Goal: Obtain resource: Obtain resource

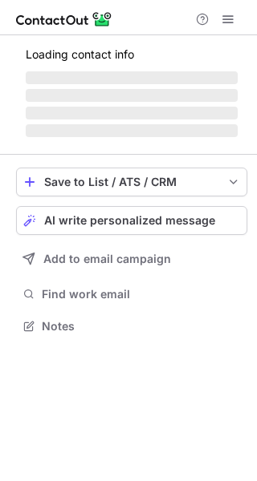
scroll to position [324, 257]
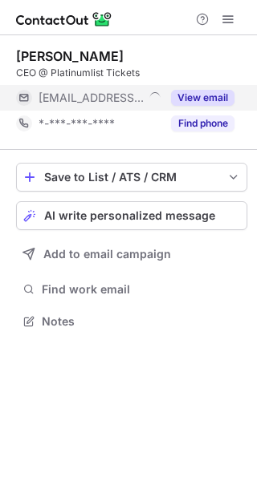
scroll to position [7, 8]
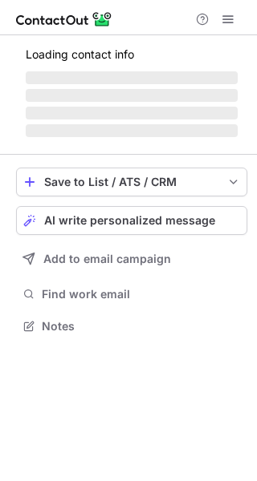
scroll to position [7, 8]
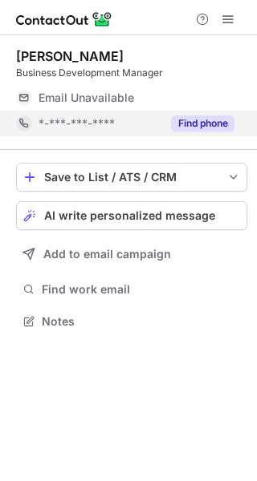
click at [172, 128] on button "Find phone" at bounding box center [202, 123] width 63 height 16
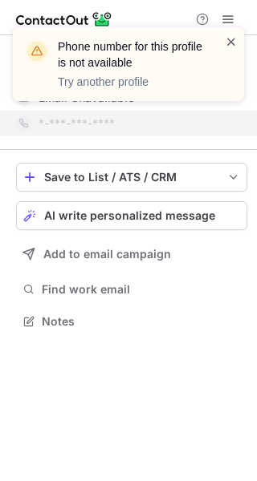
click at [229, 38] on span at bounding box center [230, 42] width 13 height 16
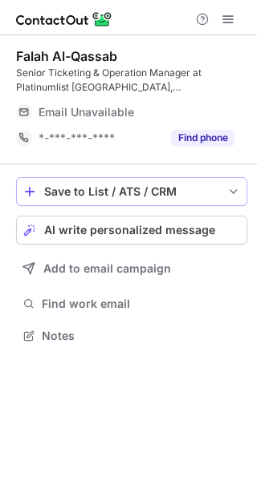
scroll to position [324, 257]
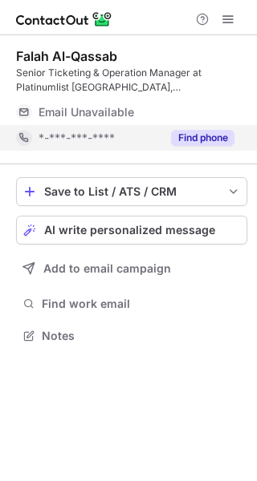
click at [212, 132] on button "Find phone" at bounding box center [202, 138] width 63 height 16
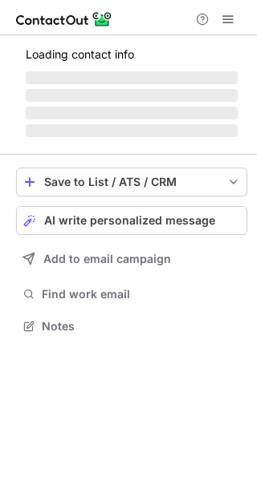
scroll to position [7, 8]
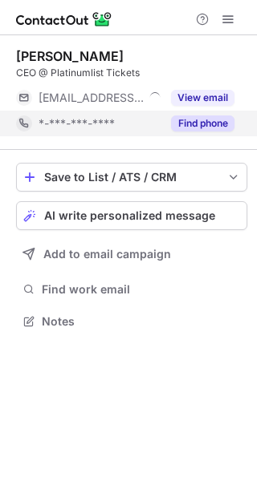
click at [180, 117] on button "Find phone" at bounding box center [202, 123] width 63 height 16
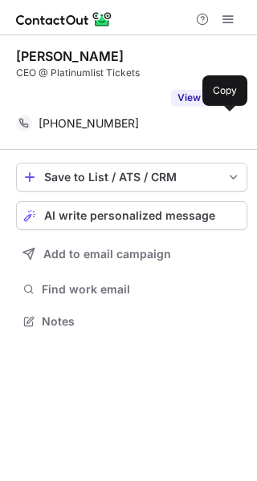
scroll to position [284, 257]
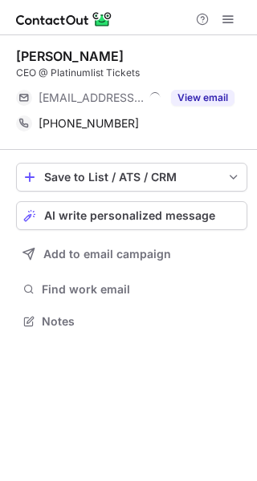
scroll to position [309, 257]
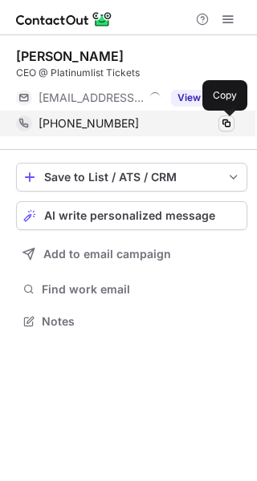
click at [222, 125] on span at bounding box center [226, 123] width 13 height 13
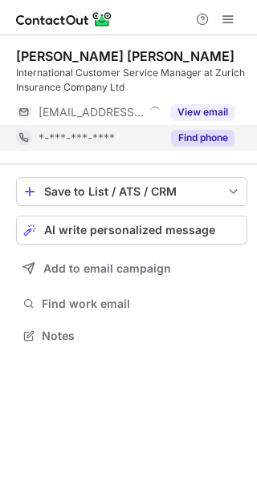
scroll to position [324, 257]
click at [212, 134] on button "Find phone" at bounding box center [202, 138] width 63 height 16
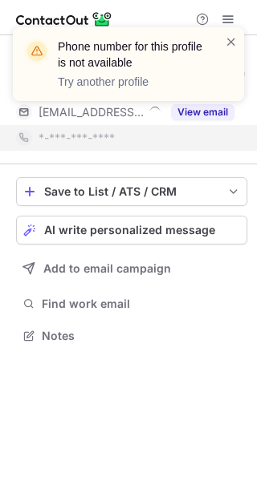
drag, startPoint x: 230, startPoint y: 41, endPoint x: 209, endPoint y: 8, distance: 38.9
click at [229, 41] on span at bounding box center [230, 42] width 13 height 16
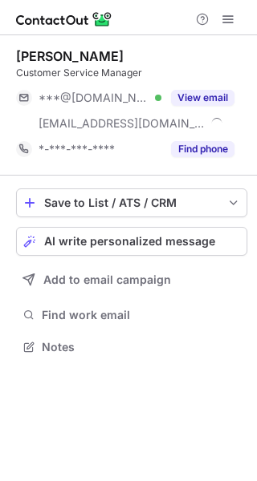
scroll to position [335, 257]
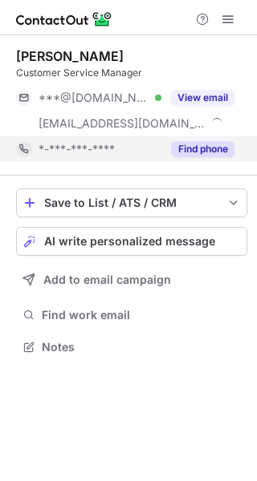
click at [209, 149] on button "Find phone" at bounding box center [202, 149] width 63 height 16
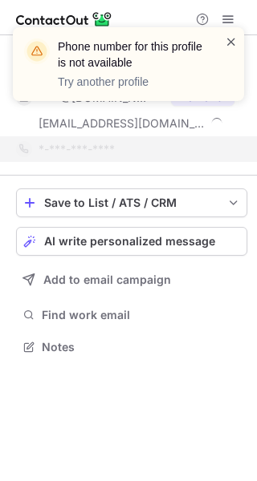
click at [227, 38] on span at bounding box center [230, 42] width 13 height 16
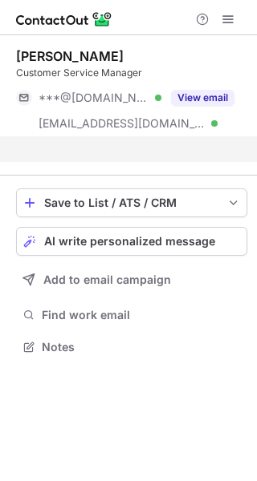
scroll to position [309, 257]
